Goal: Task Accomplishment & Management: Manage account settings

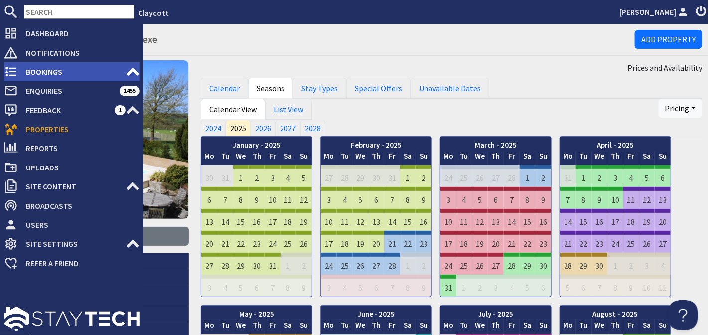
click at [11, 74] on icon at bounding box center [11, 72] width 14 height 14
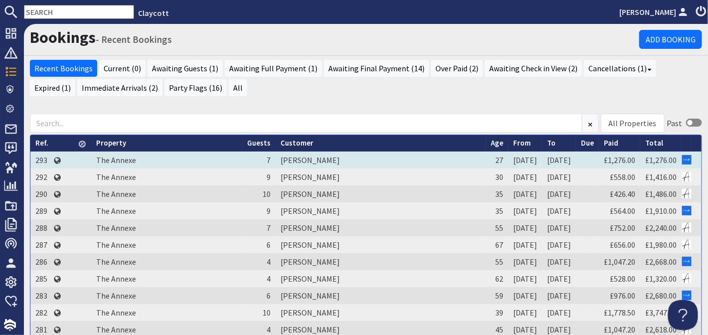
click at [294, 158] on td "[PERSON_NAME]" at bounding box center [380, 159] width 210 height 17
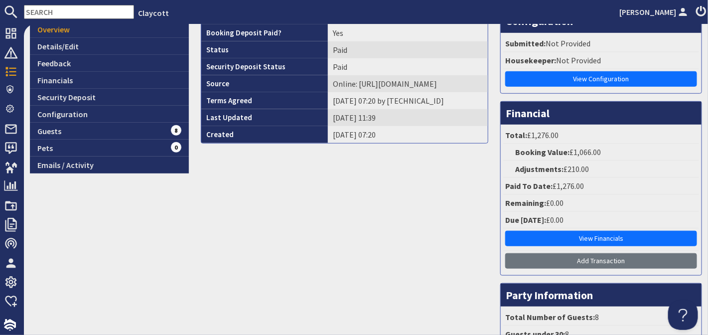
scroll to position [226, 0]
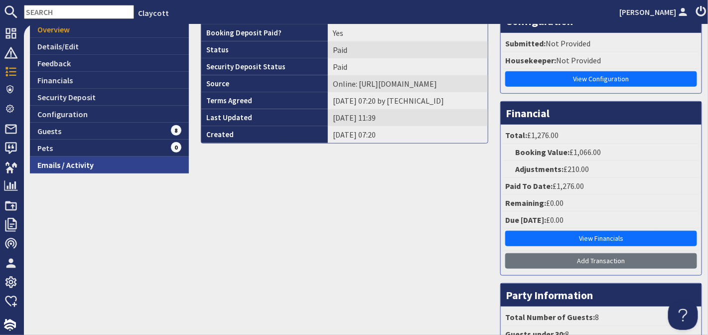
click at [111, 161] on link "Emails / Activity" at bounding box center [109, 164] width 159 height 17
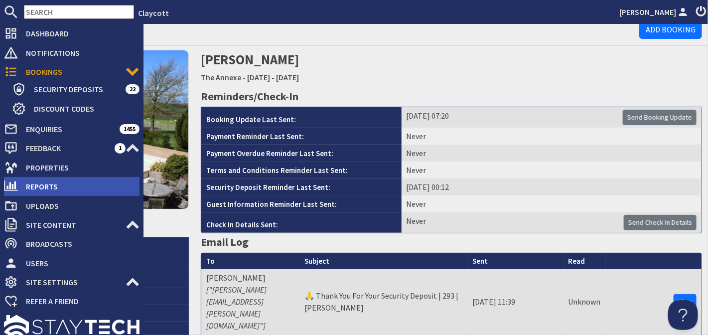
scroll to position [8, 0]
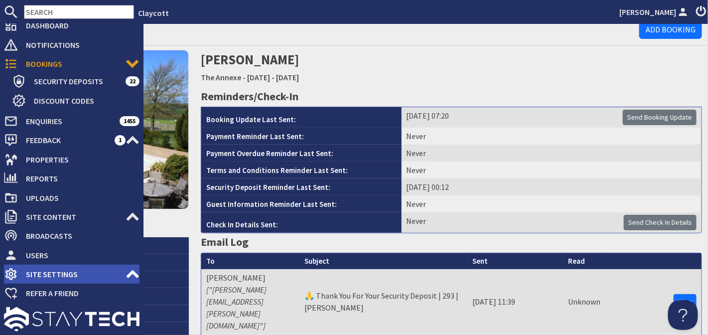
click at [62, 273] on span "Site Settings" at bounding box center [72, 274] width 108 height 16
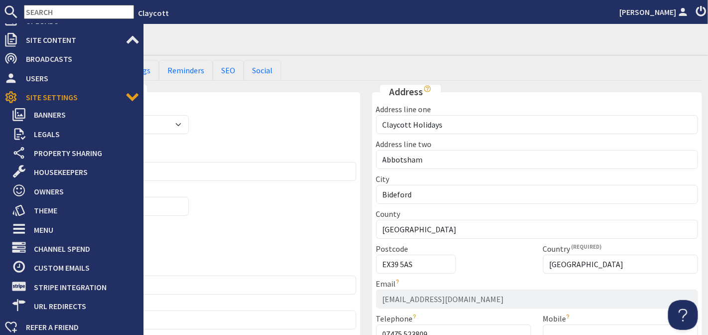
scroll to position [218, 0]
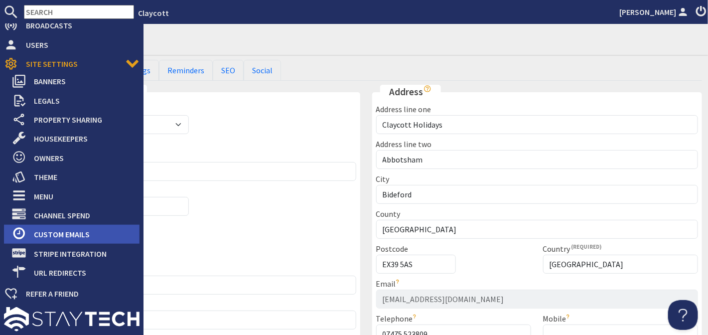
click at [61, 233] on span "Custom Emails" at bounding box center [83, 234] width 114 height 16
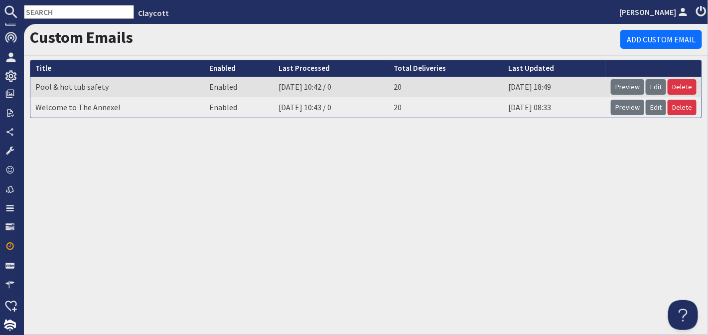
scroll to position [206, 0]
click at [629, 110] on link "Preview" at bounding box center [627, 107] width 33 height 15
click at [658, 107] on link "Edit" at bounding box center [656, 107] width 20 height 15
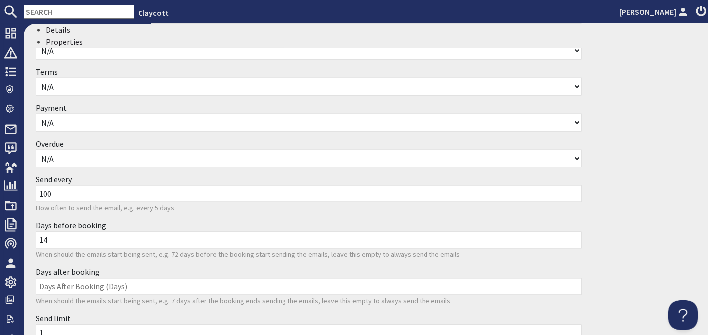
scroll to position [568, 0]
